Goal: Navigation & Orientation: Find specific page/section

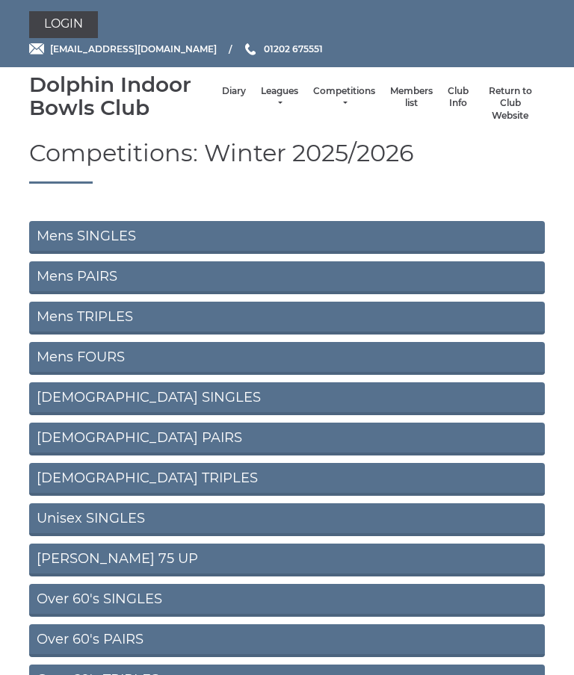
click at [363, 234] on link "Mens SINGLES" at bounding box center [286, 237] width 515 height 33
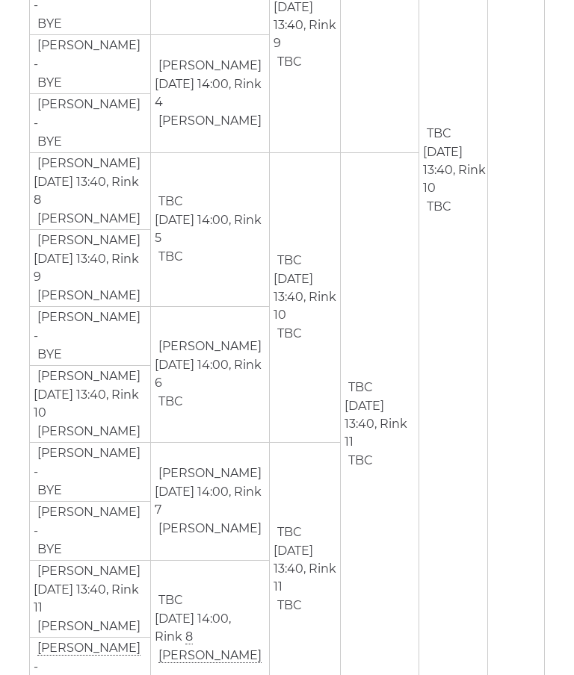
scroll to position [1679, 0]
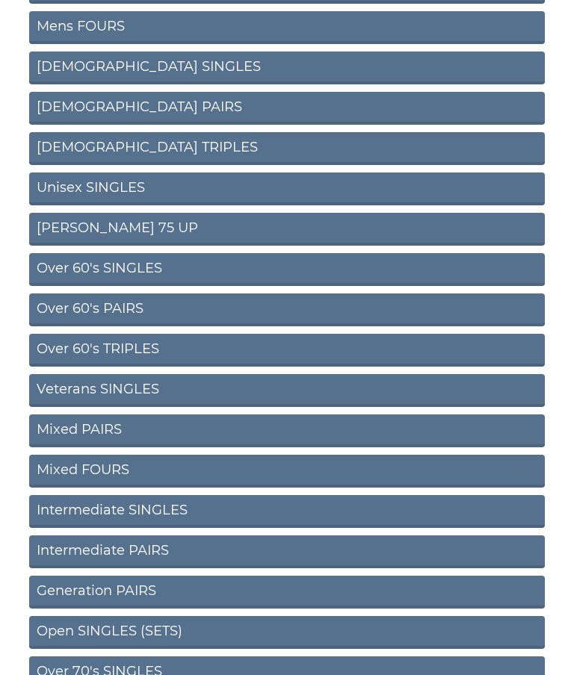
scroll to position [356, 0]
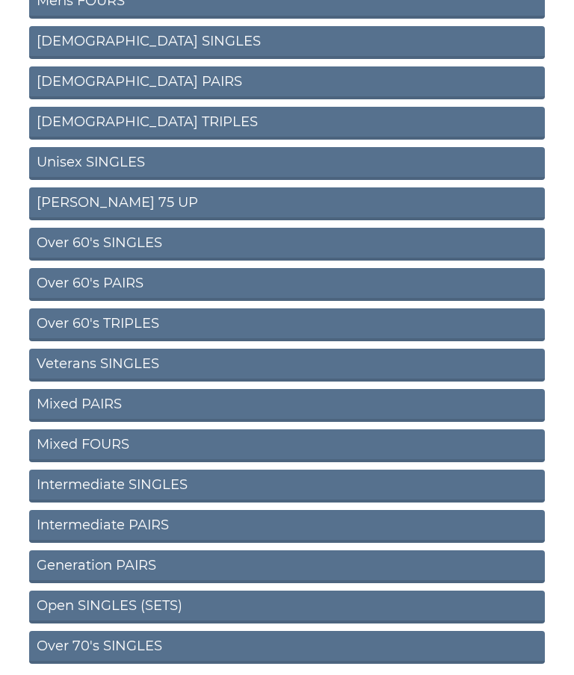
click at [149, 324] on link "Over 60's TRIPLES" at bounding box center [286, 324] width 515 height 33
click at [285, 308] on link "Over 60's TRIPLES" at bounding box center [286, 324] width 515 height 33
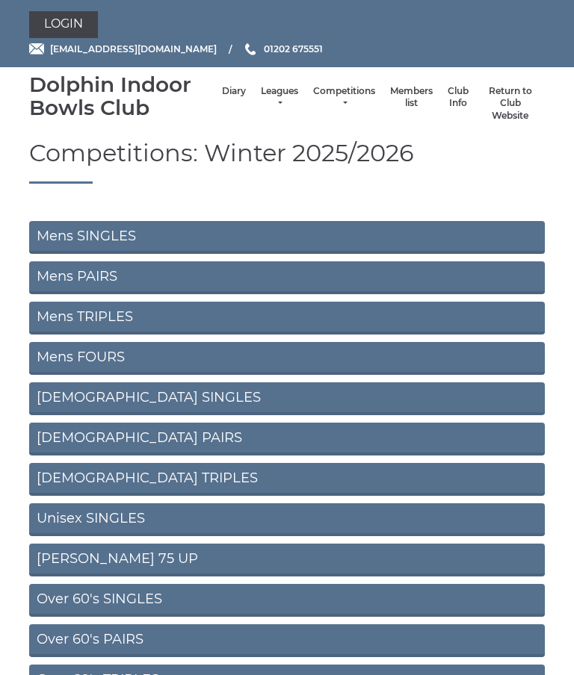
scroll to position [416, 0]
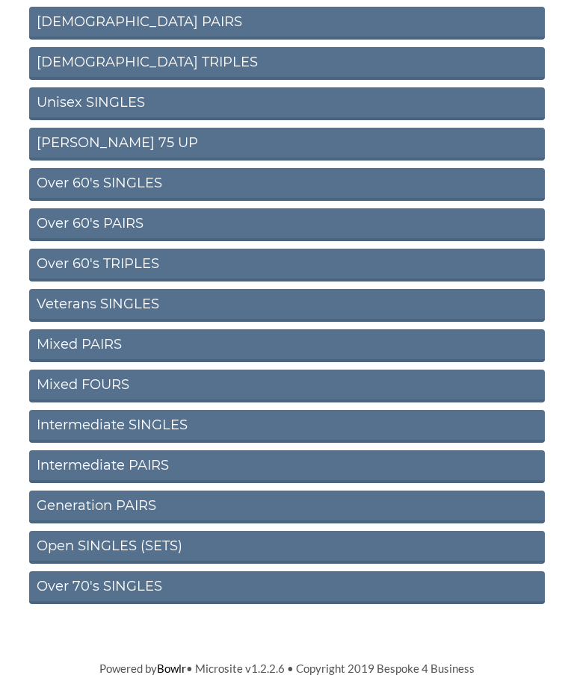
click at [146, 215] on link "Over 60's PAIRS" at bounding box center [286, 224] width 515 height 33
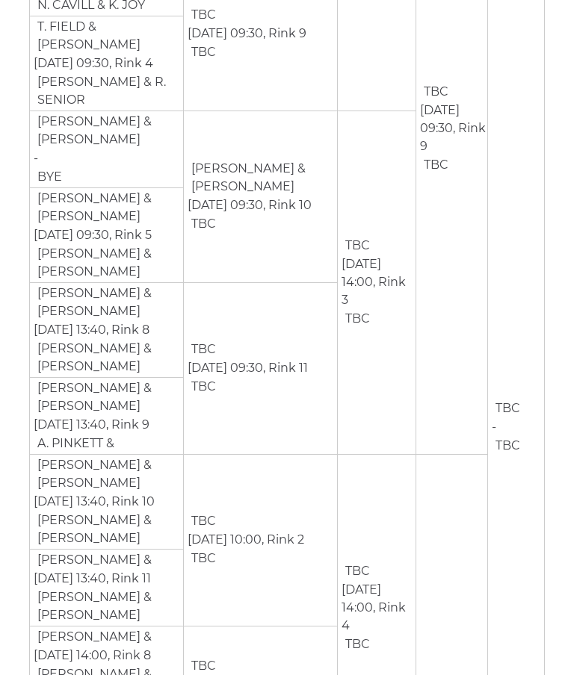
scroll to position [504, 0]
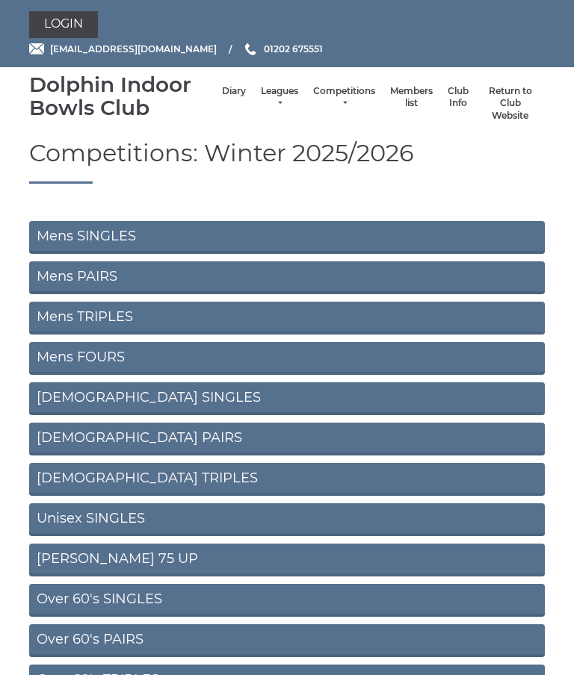
click at [308, 562] on link "Ron Jeffery 75 UP" at bounding box center [286, 560] width 515 height 33
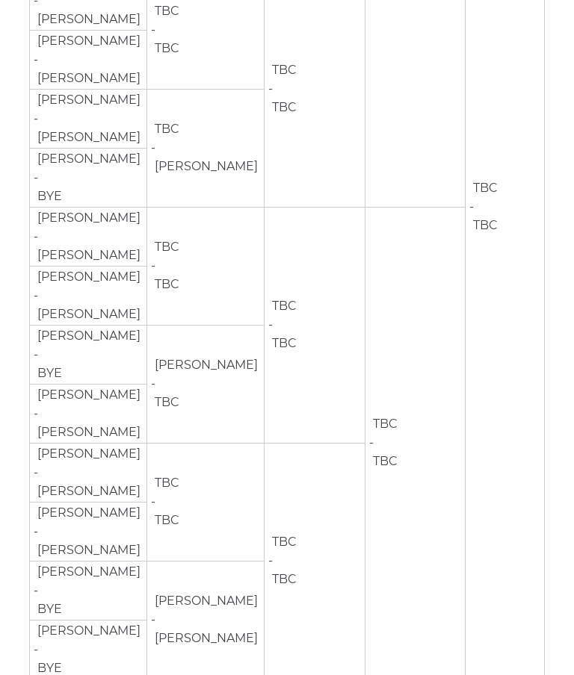
scroll to position [656, 0]
